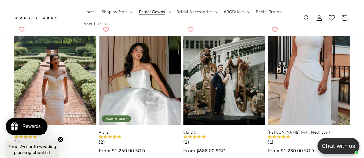
scroll to position [466, 0]
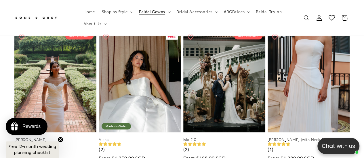
click at [153, 137] on link "Aisha" at bounding box center [140, 139] width 82 height 5
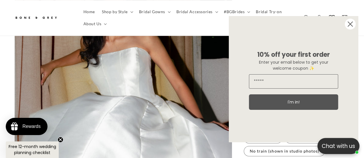
scroll to position [181, 0]
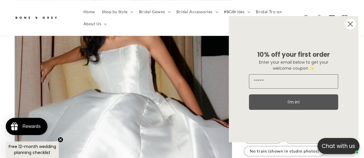
click at [353, 21] on circle "Close dialog" at bounding box center [349, 24] width 11 height 11
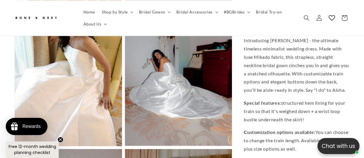
scroll to position [0, 120]
